Goal: Navigation & Orientation: Find specific page/section

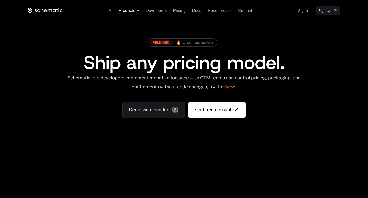
click at [133, 12] on span "Products" at bounding box center [127, 10] width 16 height 5
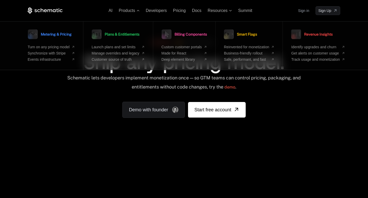
click at [161, 88] on div "Schematic lets developers implement monetization once — so GTM teams can contro…" at bounding box center [184, 84] width 235 height 18
click at [148, 89] on div "Schematic lets developers implement monetization once — so GTM teams can contro…" at bounding box center [184, 84] width 235 height 18
click at [134, 12] on span "Products" at bounding box center [127, 10] width 16 height 5
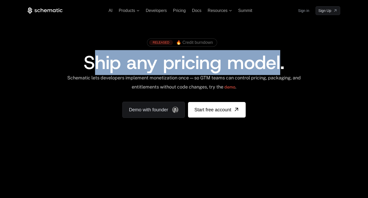
drag, startPoint x: 91, startPoint y: 62, endPoint x: 283, endPoint y: 62, distance: 191.3
click at [283, 62] on span "Ship any pricing model." at bounding box center [184, 62] width 201 height 25
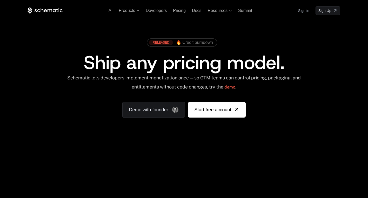
drag, startPoint x: 86, startPoint y: 76, endPoint x: 193, endPoint y: 75, distance: 106.3
click at [193, 75] on div "RELEASED 🔥 Credit burndown Ship any pricing model. Schematic lets developers im…" at bounding box center [184, 77] width 313 height 82
click at [188, 76] on div "Schematic lets developers implement monetization once — so GTM teams can contro…" at bounding box center [184, 84] width 235 height 18
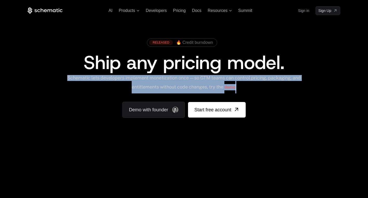
click at [188, 76] on div "Schematic lets developers implement monetization once — so GTM teams can contro…" at bounding box center [184, 84] width 235 height 18
click at [170, 81] on div "Schematic lets developers implement monetization once — so GTM teams can contro…" at bounding box center [184, 84] width 235 height 18
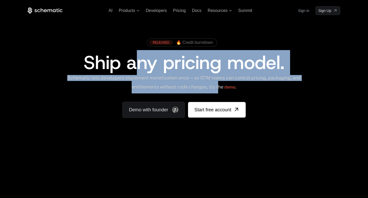
drag, startPoint x: 219, startPoint y: 87, endPoint x: 132, endPoint y: 69, distance: 88.9
click at [132, 69] on div "RELEASED 🔥 Credit burndown Ship any pricing model. Schematic lets developers im…" at bounding box center [184, 77] width 313 height 82
click at [132, 69] on span "Ship any pricing model." at bounding box center [184, 62] width 201 height 25
